Goal: Task Accomplishment & Management: Complete application form

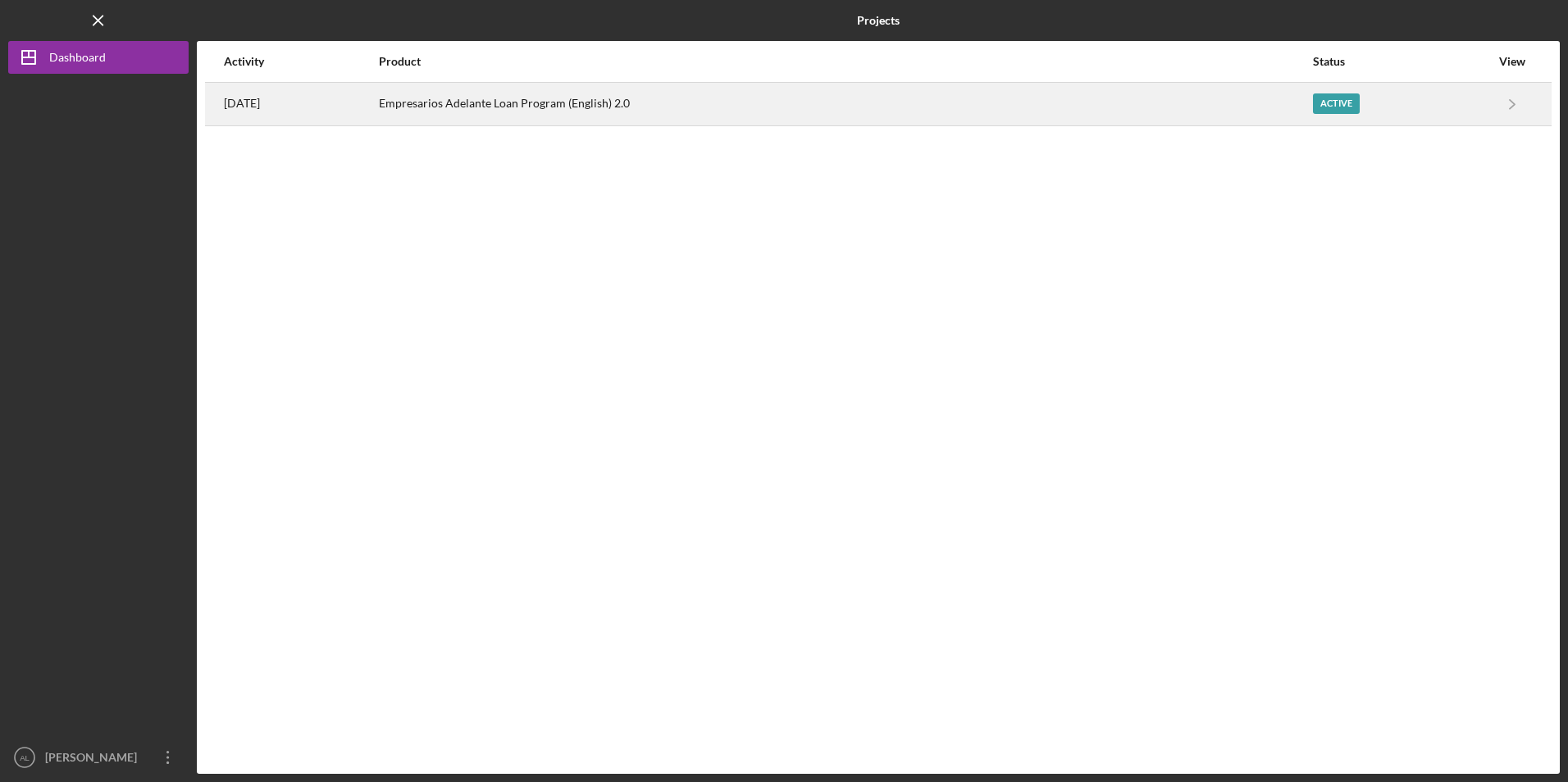
click at [515, 113] on div "Empresarios Adelante Loan Program (English) 2.0" at bounding box center [845, 104] width 933 height 41
